Goal: Task Accomplishment & Management: Use online tool/utility

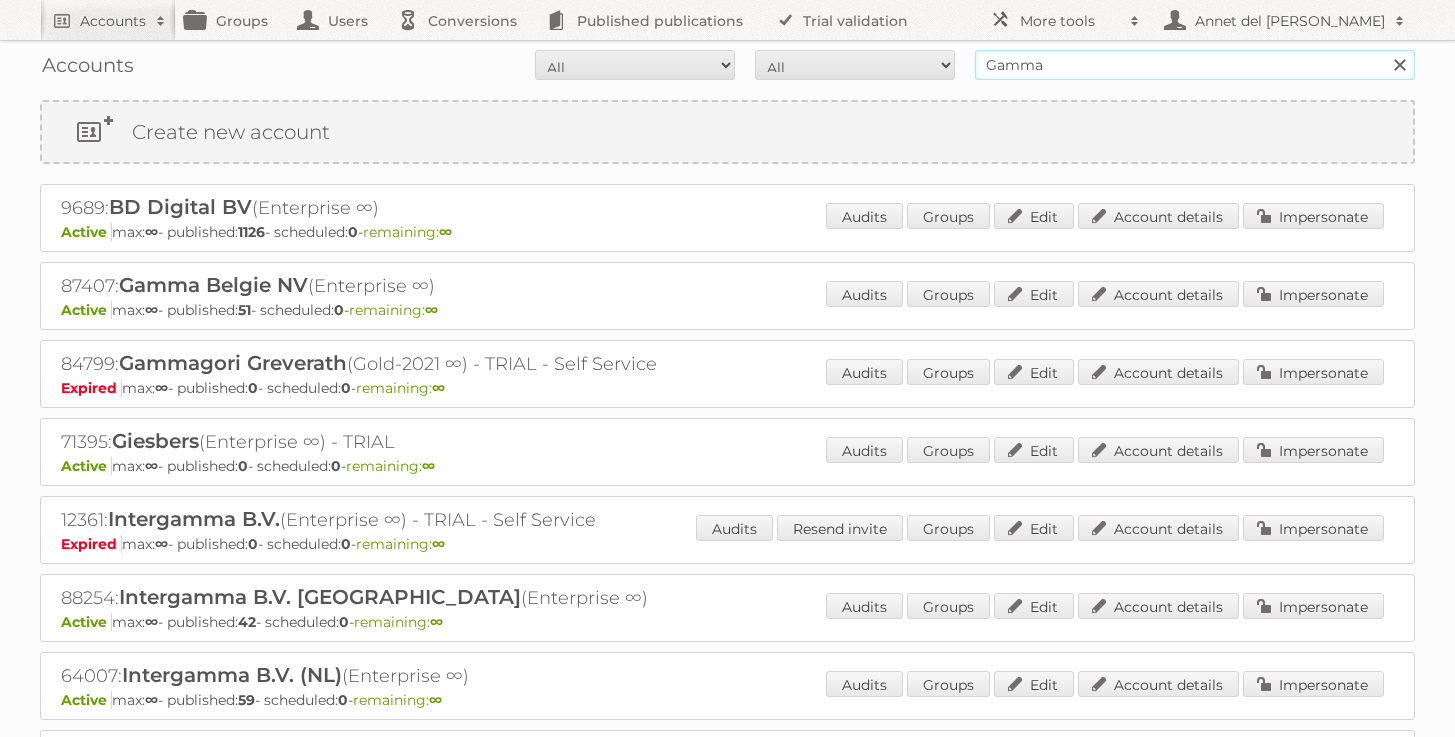
click at [1041, 53] on input "Gamma" at bounding box center [1195, 65] width 440 height 30
type input "midocean"
click at [1384, 50] on input "Search" at bounding box center [1399, 65] width 30 height 30
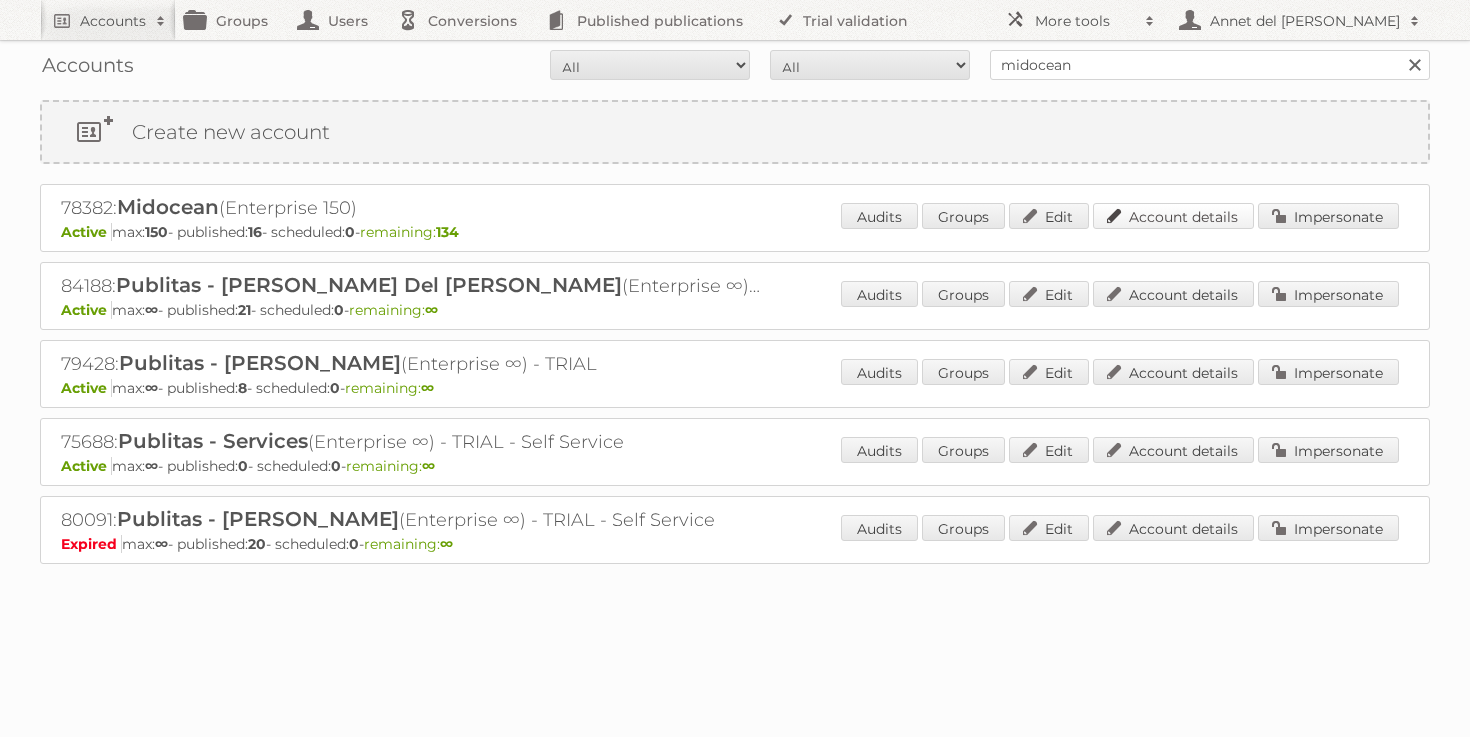
click at [1176, 219] on link "Account details" at bounding box center [1173, 216] width 161 height 26
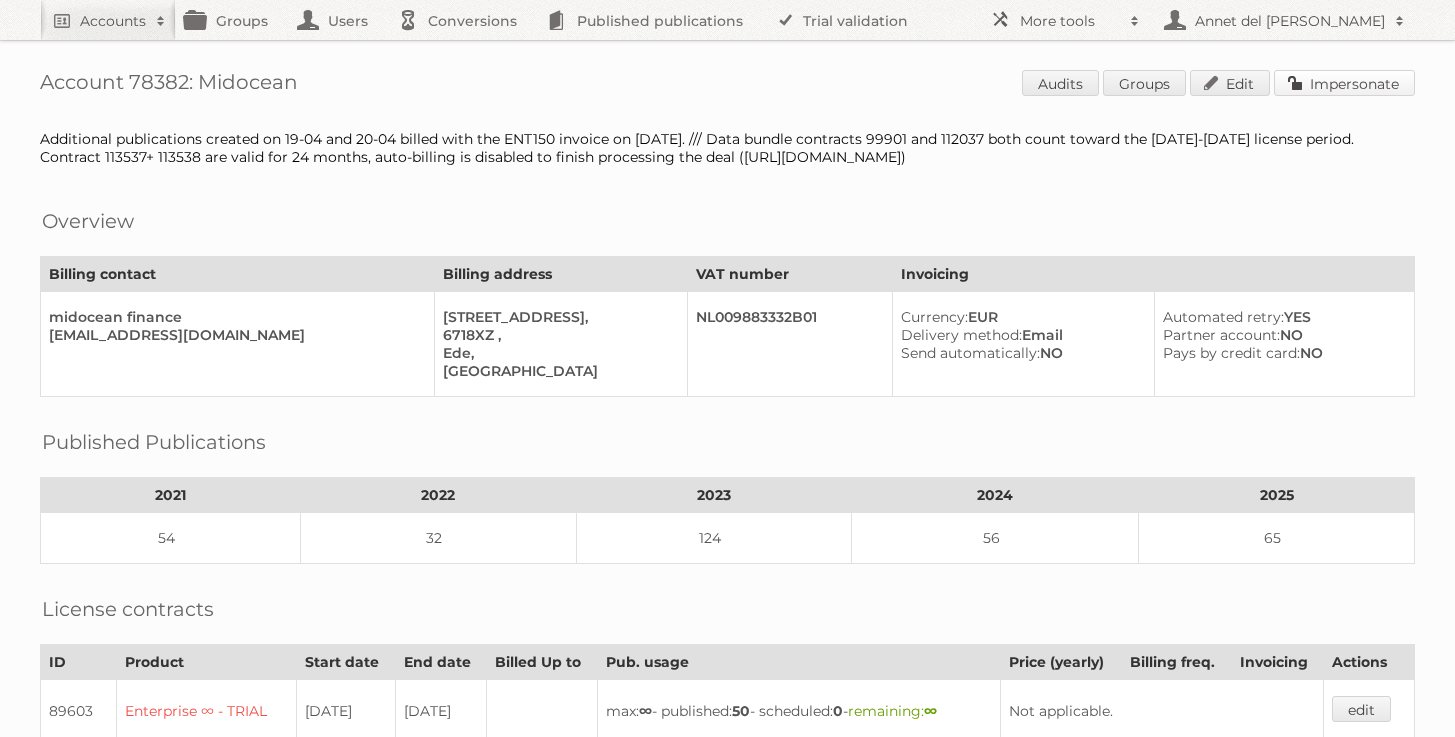
click at [1324, 93] on link "Impersonate" at bounding box center [1344, 83] width 141 height 26
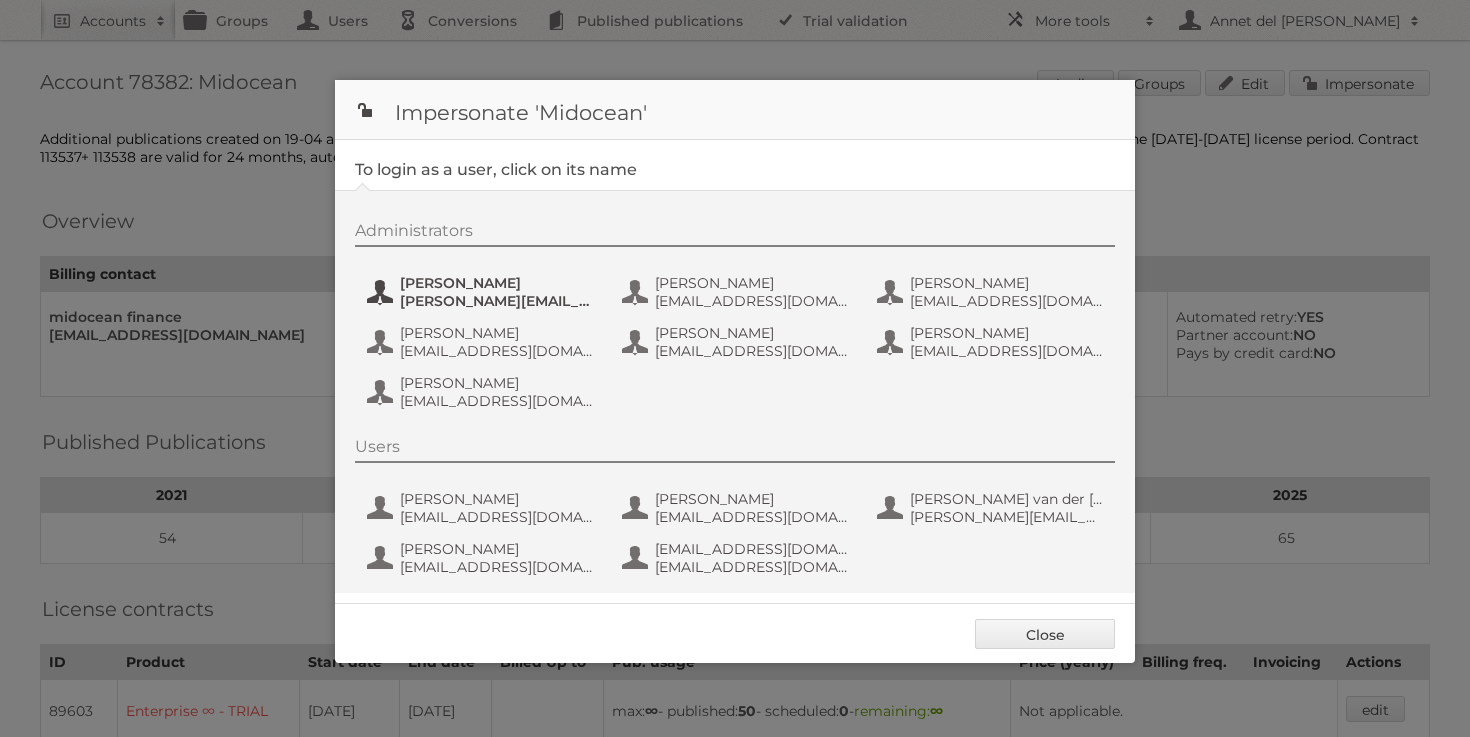
click at [456, 288] on span "Alfonso" at bounding box center [497, 283] width 194 height 18
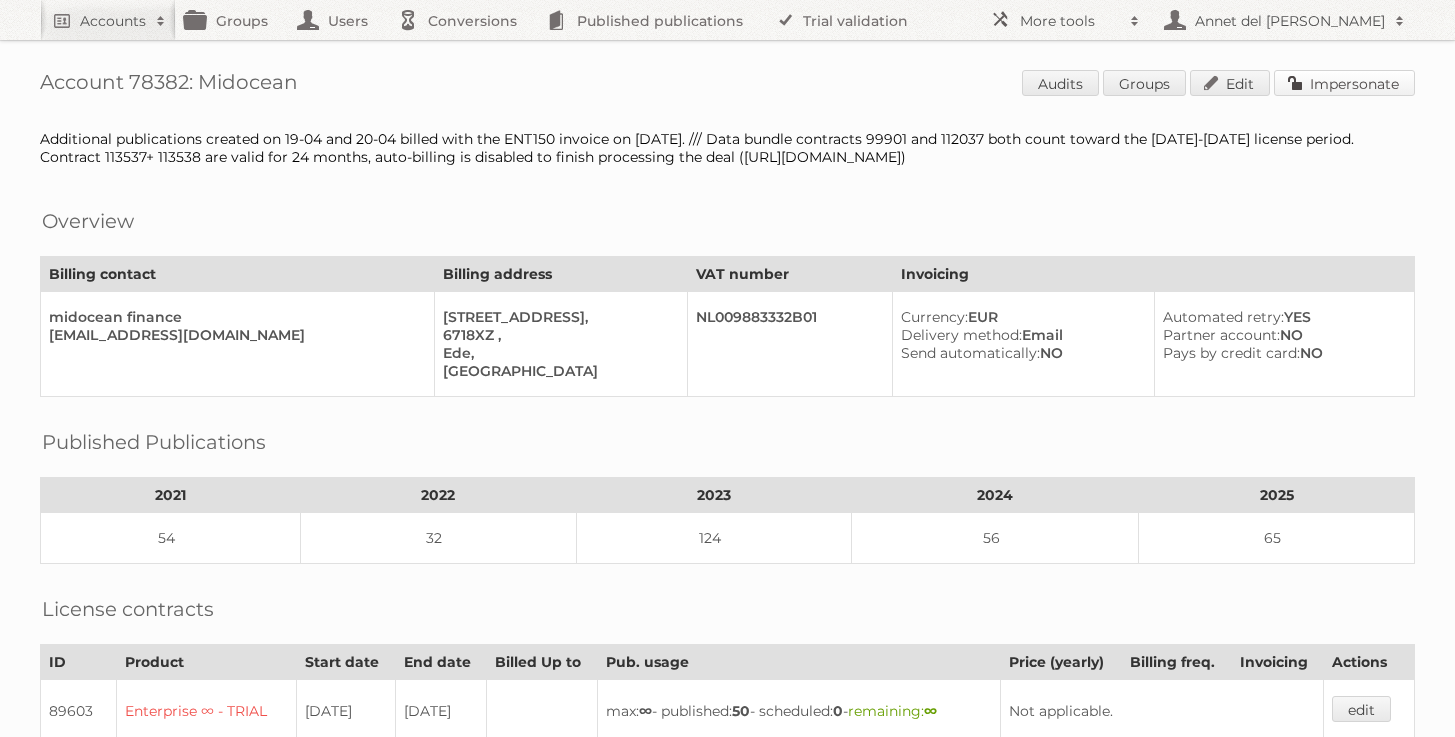
click at [1334, 91] on link "Impersonate" at bounding box center [1344, 83] width 141 height 26
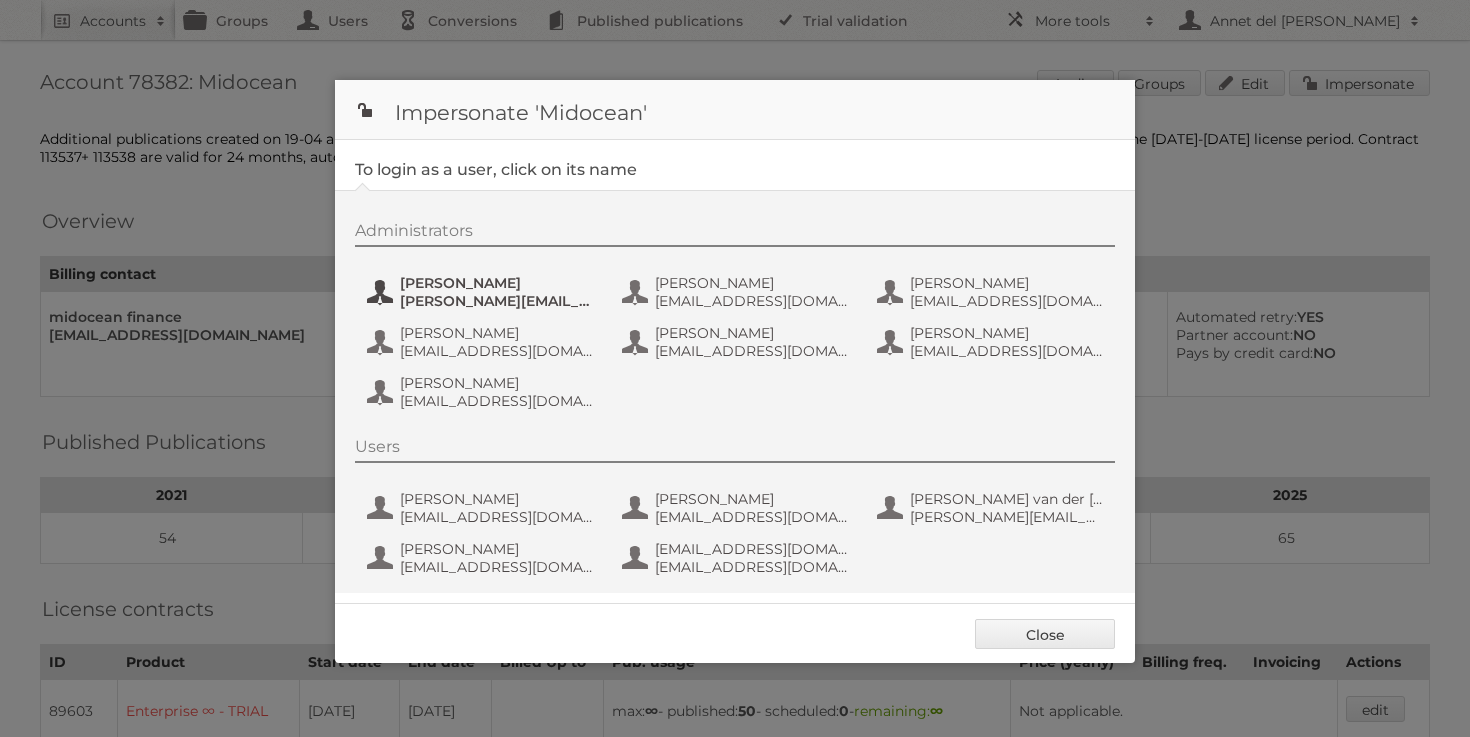
click at [452, 303] on span "alfonso@adesignstudio.eu" at bounding box center [497, 301] width 194 height 18
